Goal: Check status: Check status

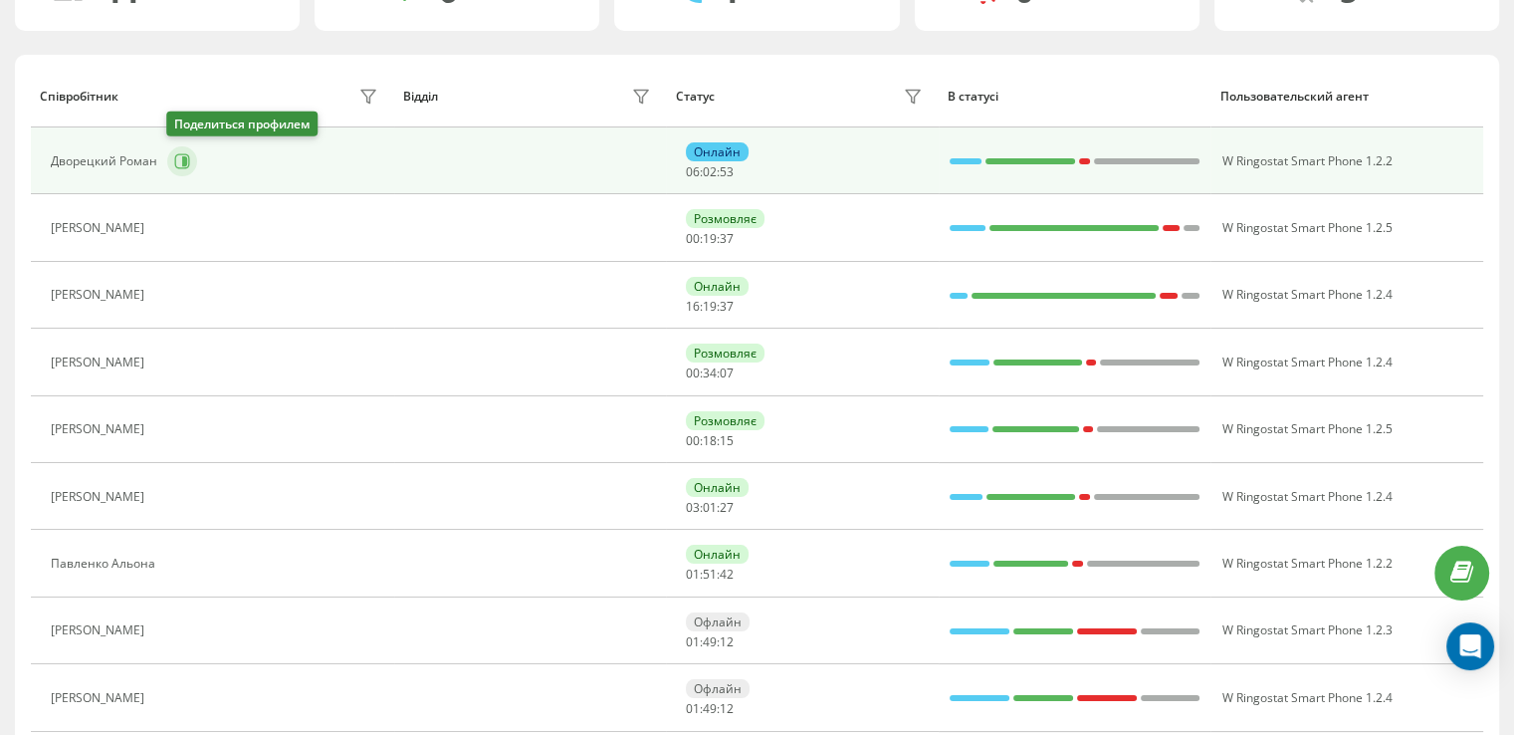
click at [182, 161] on icon at bounding box center [184, 161] width 5 height 10
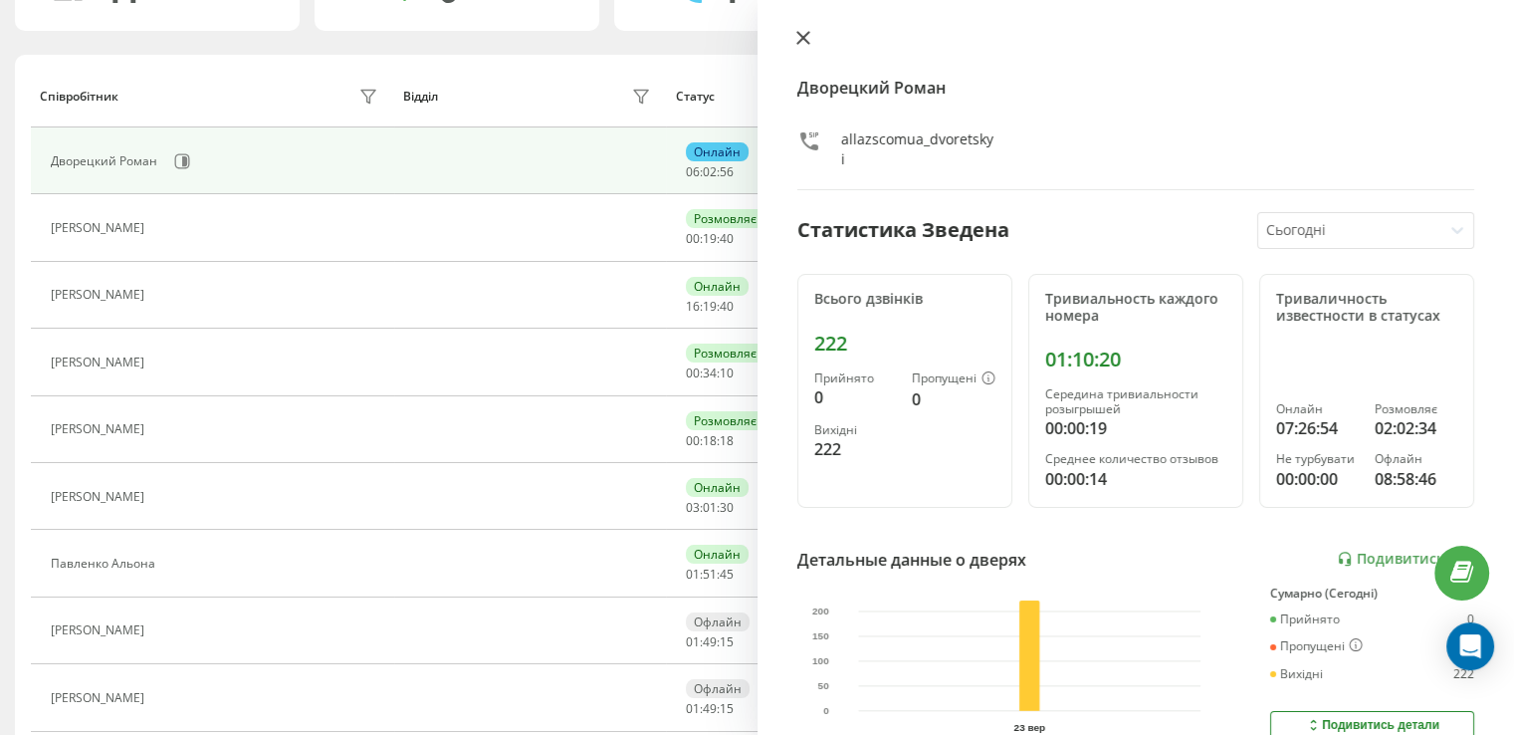
click at [805, 37] on icon at bounding box center [803, 38] width 14 height 14
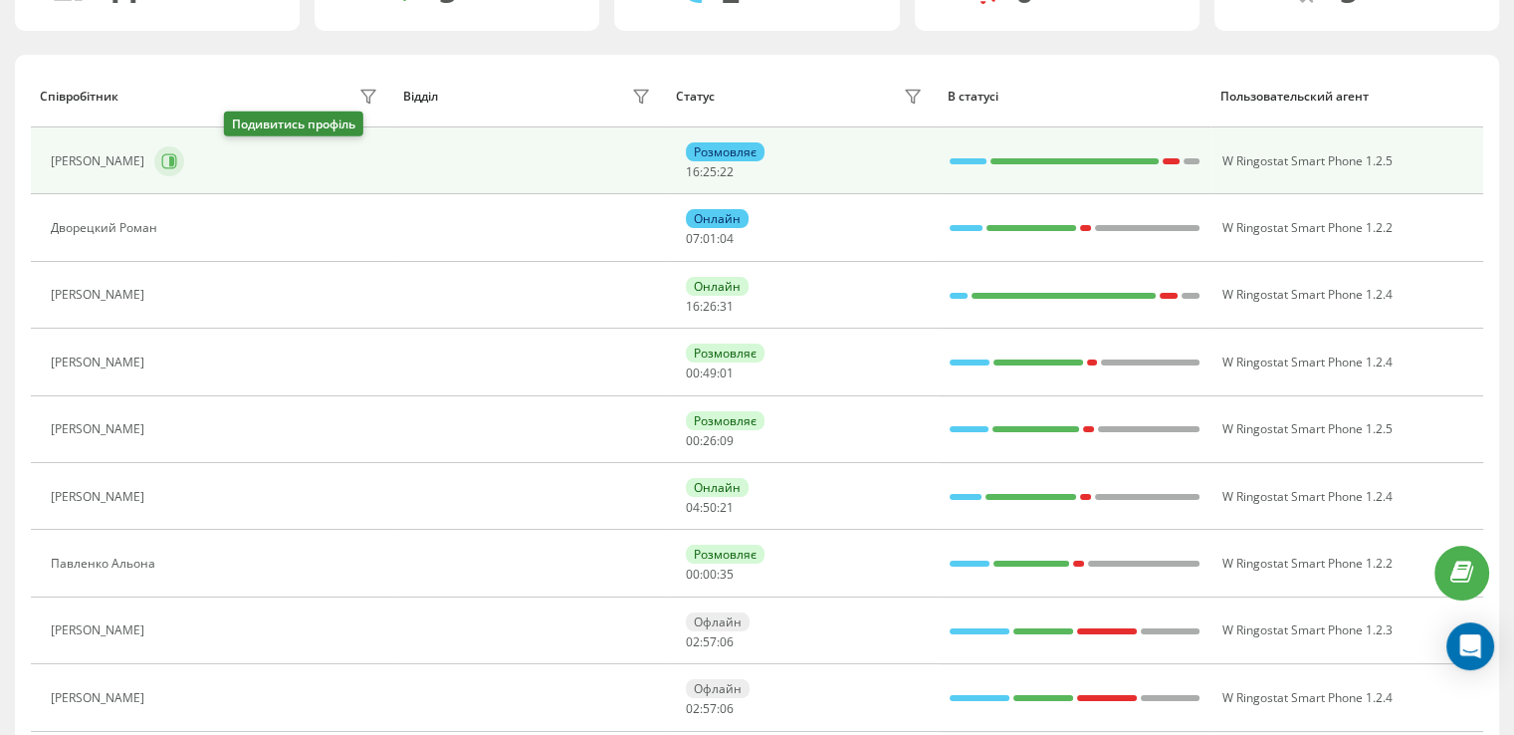
click at [177, 161] on icon at bounding box center [169, 160] width 15 height 15
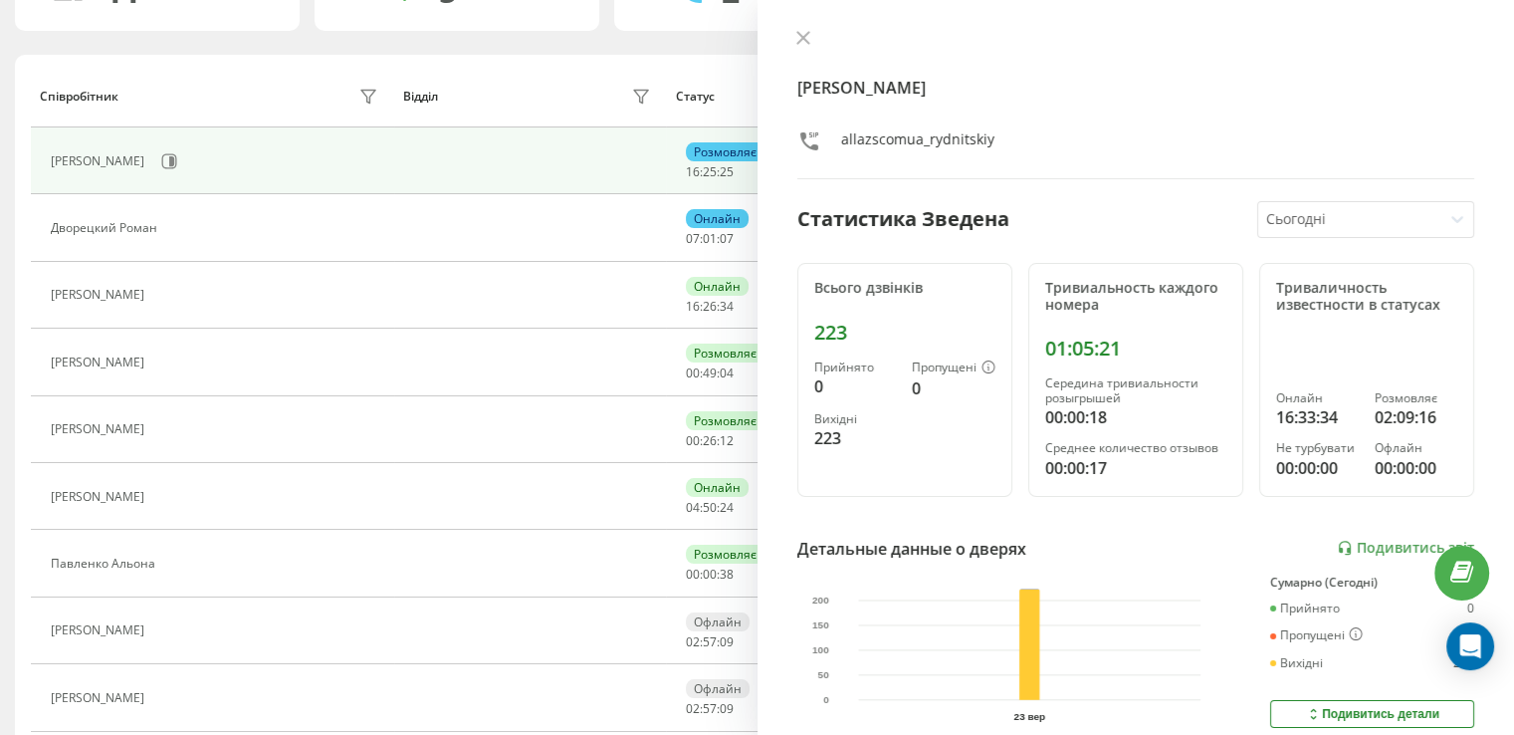
drag, startPoint x: 804, startPoint y: 34, endPoint x: 629, endPoint y: 108, distance: 190.1
click at [806, 35] on icon at bounding box center [802, 38] width 12 height 12
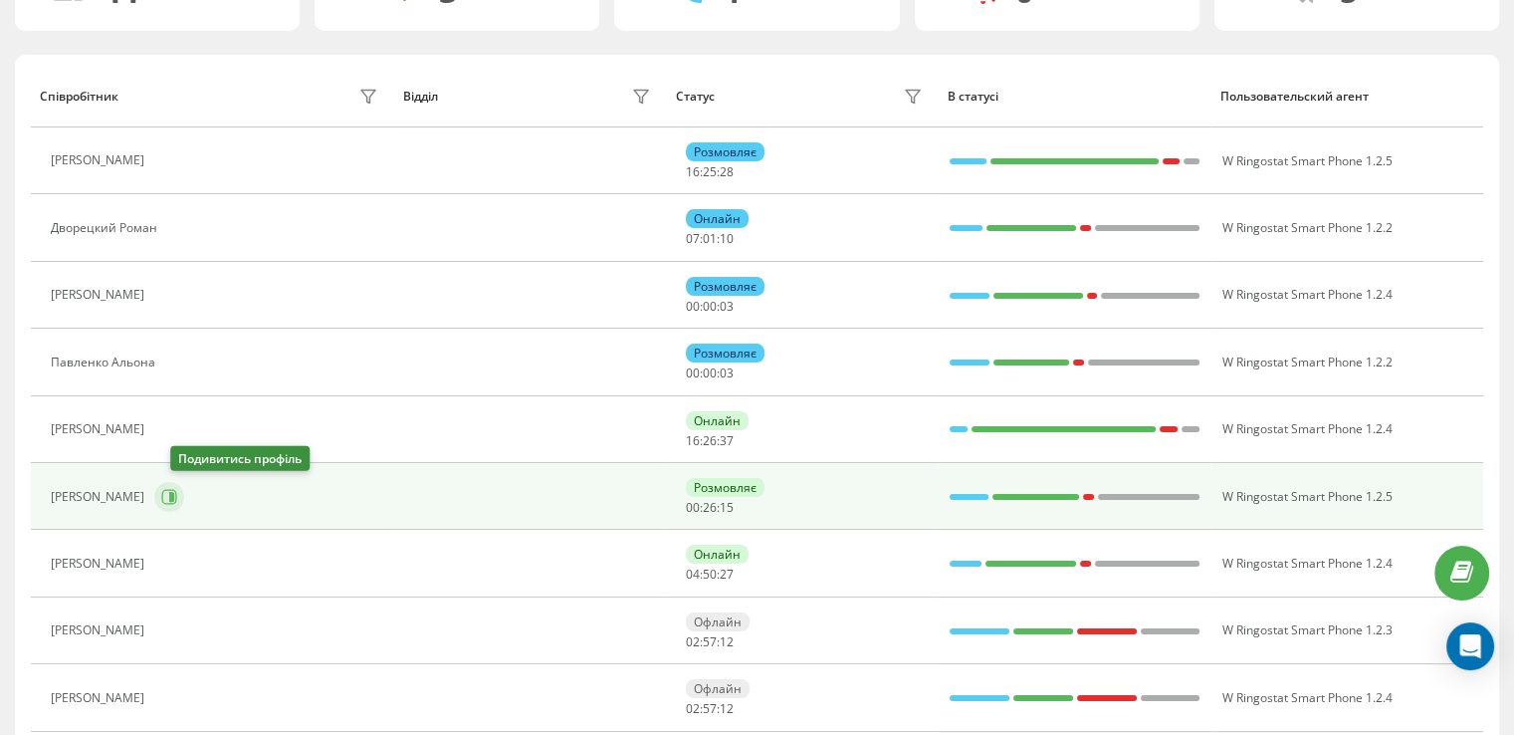
click at [179, 485] on button at bounding box center [169, 497] width 30 height 30
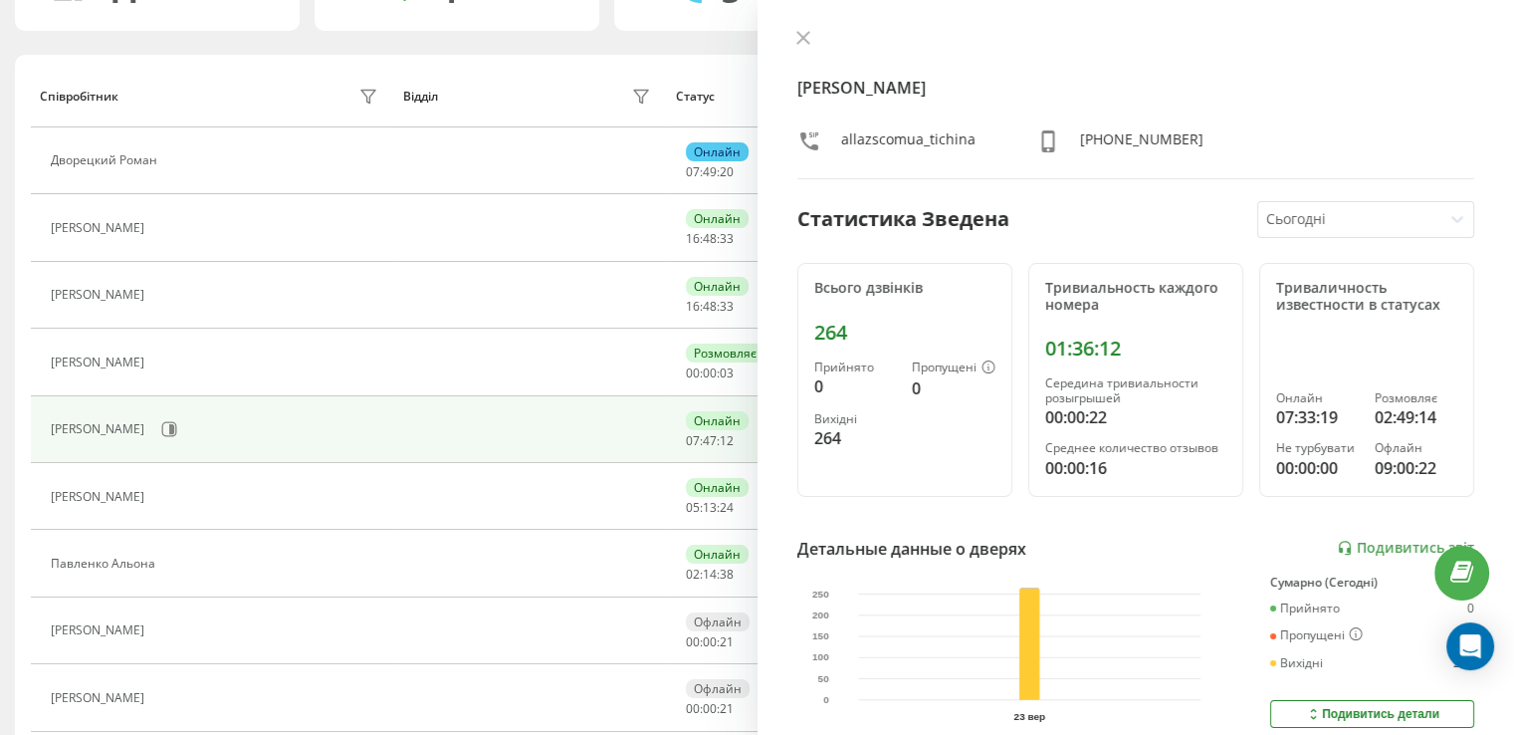
click at [796, 36] on icon at bounding box center [803, 38] width 14 height 14
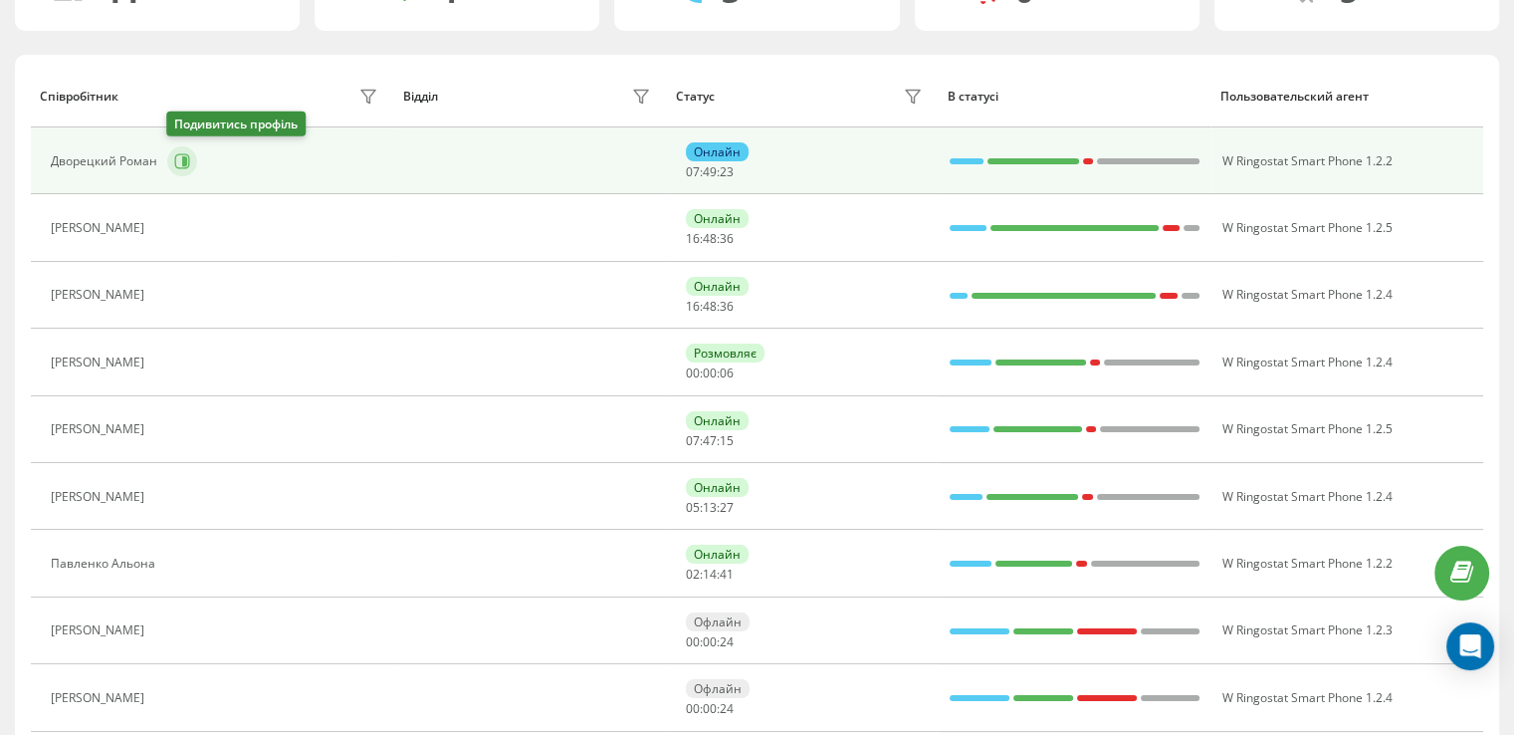
click at [189, 163] on button at bounding box center [182, 161] width 30 height 30
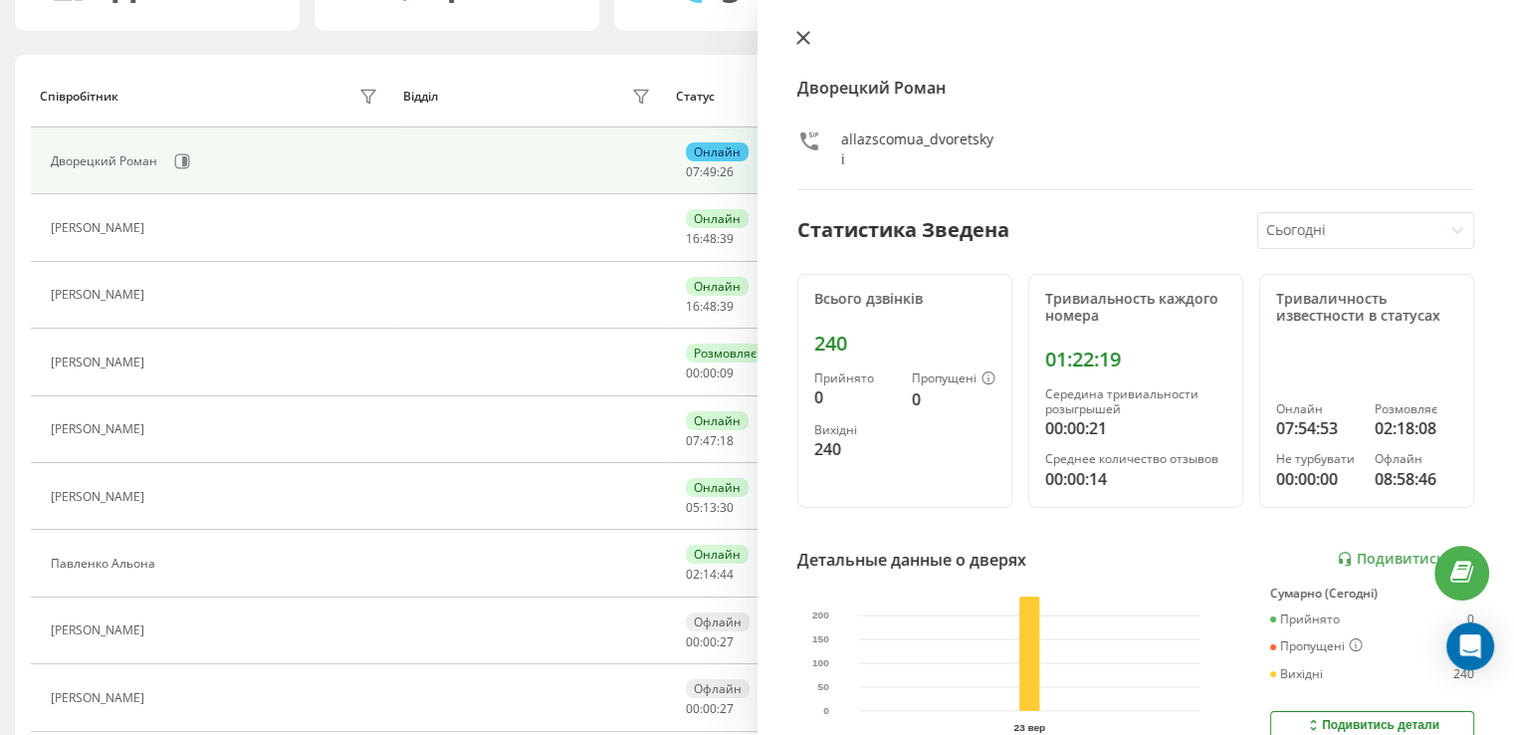
click at [798, 36] on icon at bounding box center [803, 38] width 14 height 14
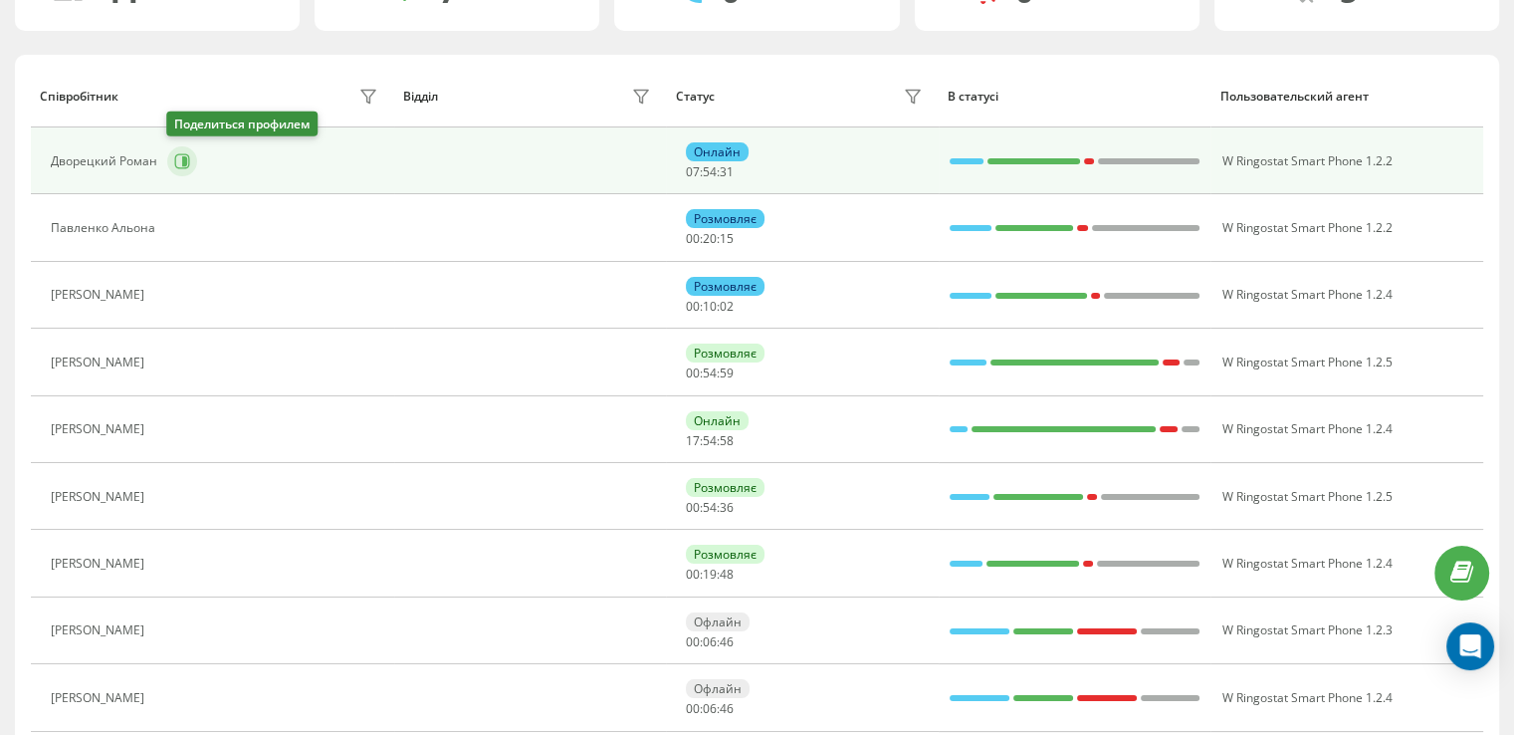
click at [183, 162] on icon at bounding box center [184, 161] width 5 height 10
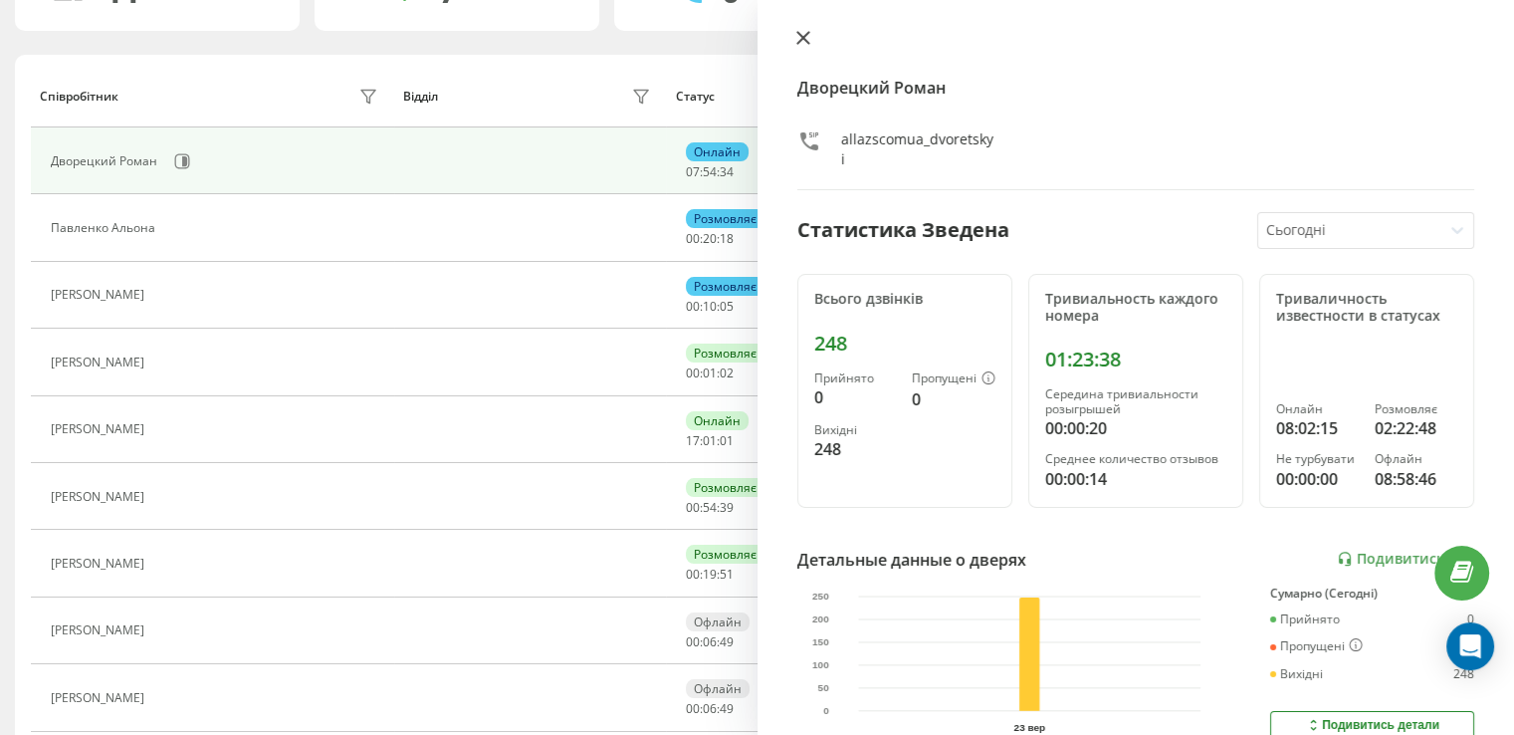
click at [803, 45] on icon at bounding box center [803, 38] width 14 height 14
